Goal: Task Accomplishment & Management: Manage account settings

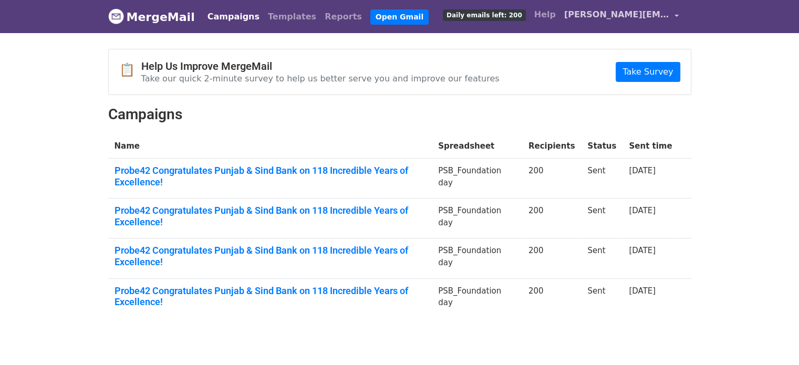
click at [639, 11] on span "[PERSON_NAME][EMAIL_ADDRESS][DOMAIN_NAME]" at bounding box center [616, 14] width 105 height 13
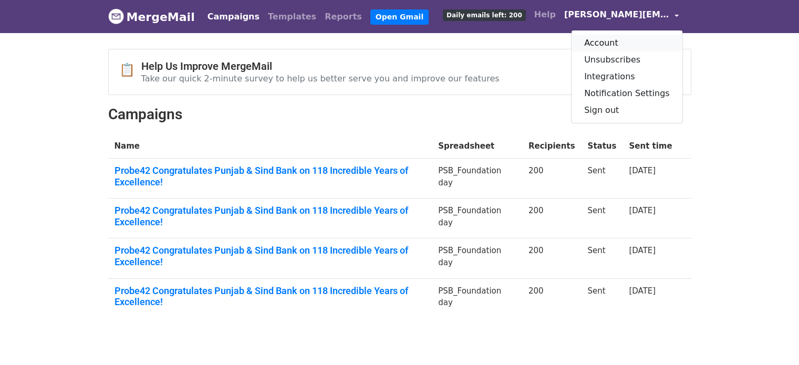
click at [620, 46] on link "Account" at bounding box center [626, 43] width 111 height 17
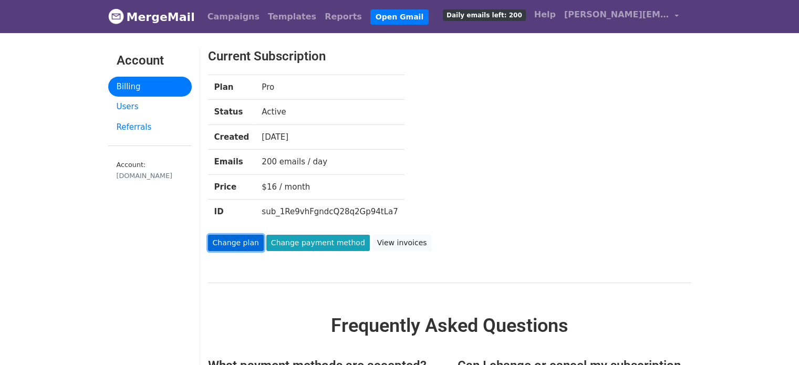
click at [248, 243] on link "Change plan" at bounding box center [236, 243] width 56 height 16
click at [125, 80] on link "Billing" at bounding box center [150, 87] width 84 height 20
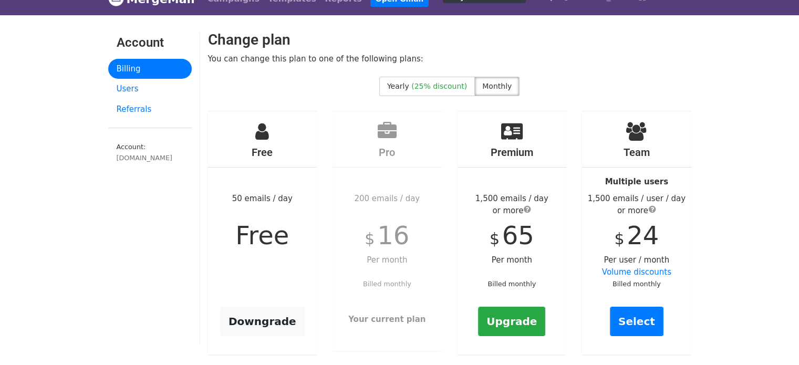
scroll to position [17, 0]
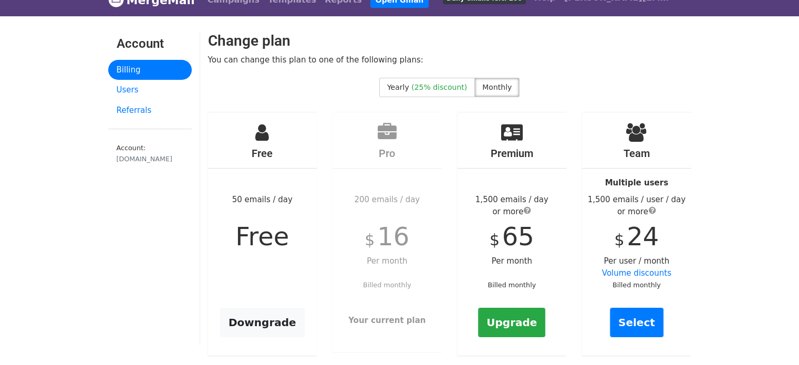
drag, startPoint x: 800, startPoint y: 25, endPoint x: 791, endPoint y: 39, distance: 16.6
click at [791, 39] on html "MergeMail Campaigns Templates Reports Open Gmail Daily emails left: 200 Help ja…" at bounding box center [399, 211] width 799 height 456
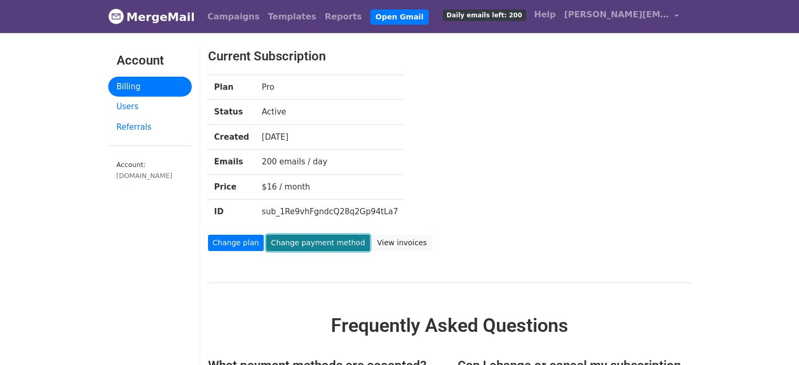
click at [290, 243] on link "Change payment method" at bounding box center [317, 243] width 103 height 16
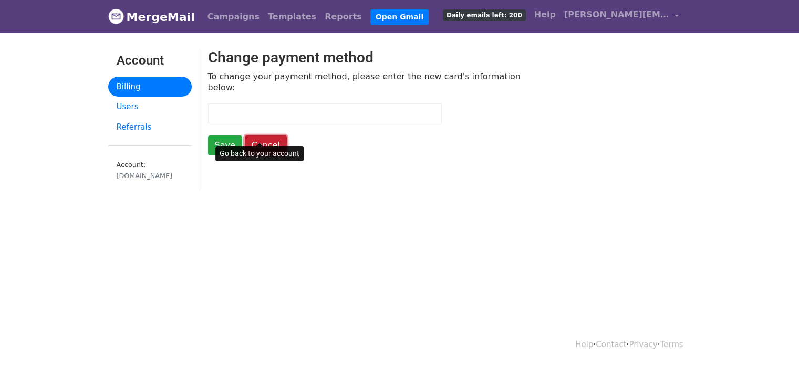
click at [256, 135] on link "Cancel" at bounding box center [266, 145] width 42 height 20
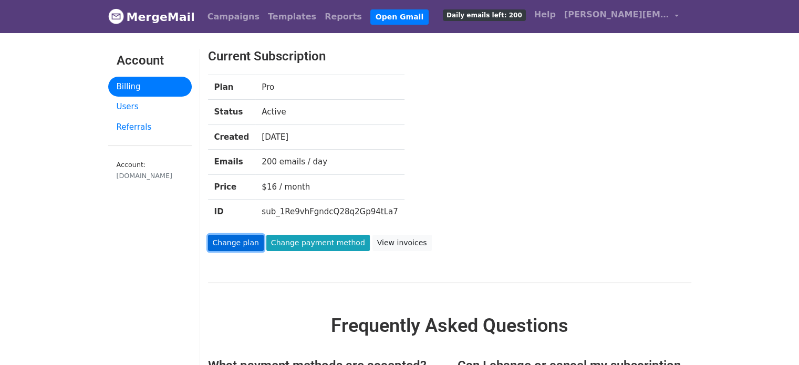
click at [224, 249] on link "Change plan" at bounding box center [236, 243] width 56 height 16
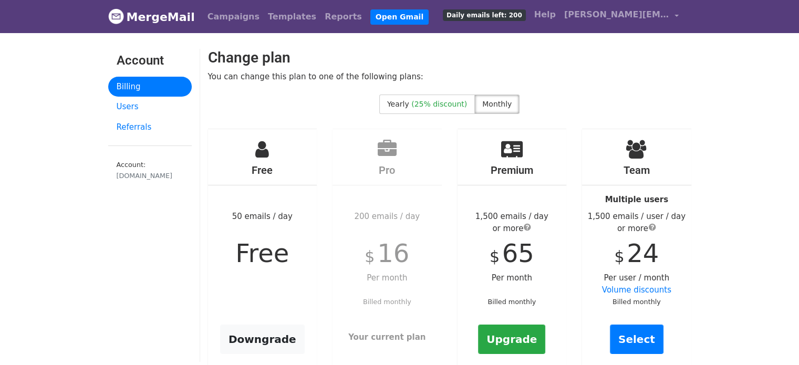
click at [279, 264] on span "Free" at bounding box center [262, 252] width 54 height 29
click at [259, 335] on link "Downgrade" at bounding box center [262, 339] width 85 height 29
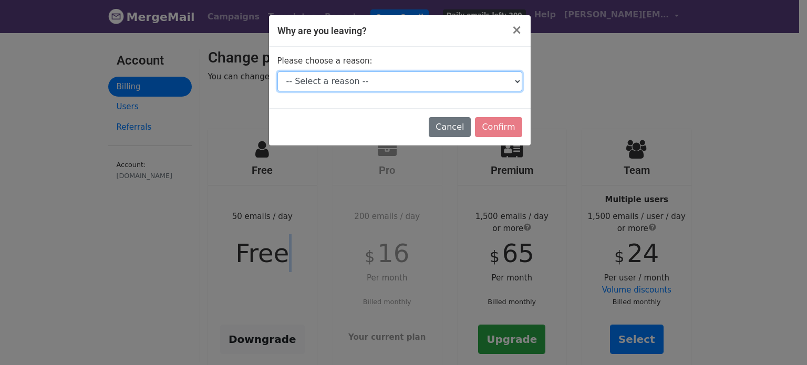
click at [387, 81] on select "-- Select a reason -- I don't send enough emails It's too expensive I had a tec…" at bounding box center [399, 81] width 245 height 20
click at [277, 71] on select "-- Select a reason -- I don't send enough emails It's too expensive I had a tec…" at bounding box center [399, 81] width 245 height 20
click at [516, 79] on select "-- Select a reason -- I don't send enough emails It's too expensive I had a tec…" at bounding box center [399, 81] width 245 height 20
select select "It's too expensive"
click at [277, 71] on select "-- Select a reason -- I don't send enough emails It's too expensive I had a tec…" at bounding box center [399, 81] width 245 height 20
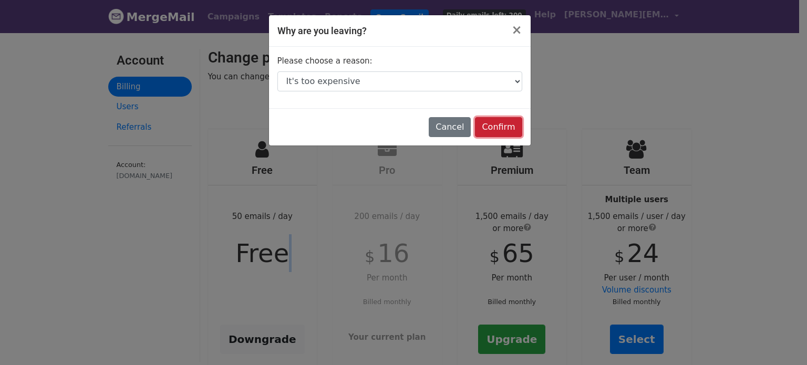
click at [493, 124] on input "Confirm" at bounding box center [498, 127] width 47 height 20
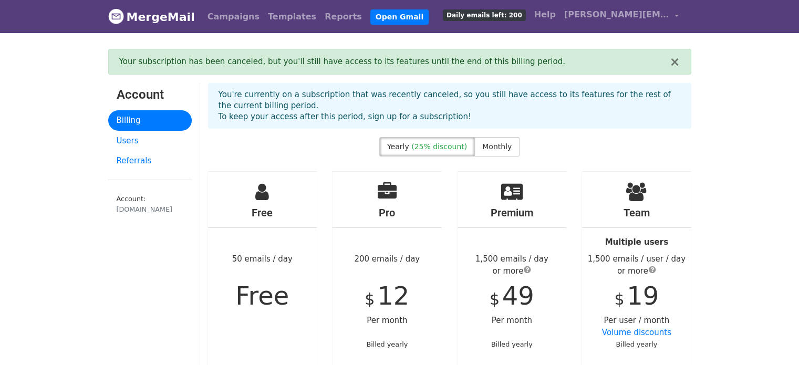
click at [289, 310] on div "Free 50 emails / day Free" at bounding box center [262, 294] width 109 height 245
